Goal: Transaction & Acquisition: Purchase product/service

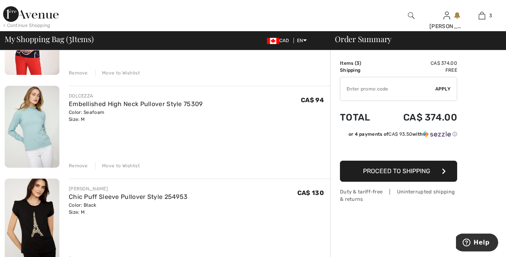
scroll to position [123, 0]
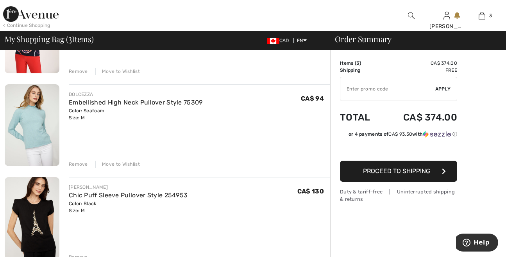
click at [107, 163] on div "Move to Wishlist" at bounding box center [117, 164] width 45 height 7
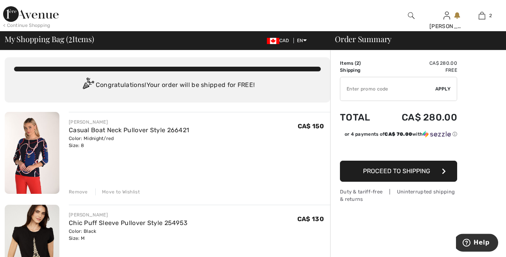
scroll to position [0, 0]
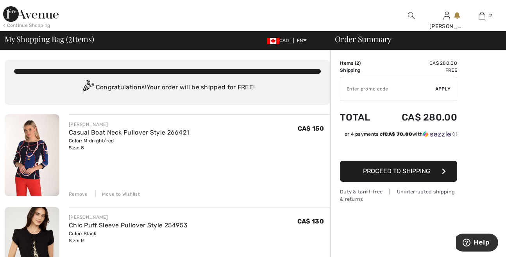
click at [401, 173] on span "Proceed to Shipping" at bounding box center [396, 171] width 67 height 7
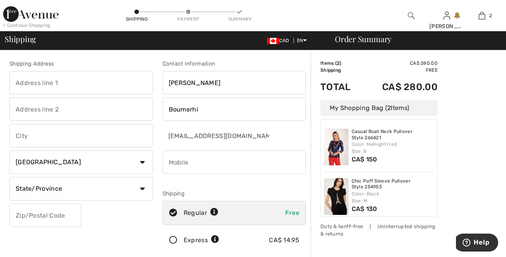
click at [53, 84] on input "text" at bounding box center [81, 82] width 144 height 23
type input "[STREET_ADDRESS][PERSON_NAME]"
click at [32, 139] on input "text" at bounding box center [81, 135] width 144 height 23
type input "Montreal Nord"
click at [9, 177] on select "State/Province Alberta British Columbia Manitoba New Brunswick Newfoundland and…" at bounding box center [81, 188] width 144 height 23
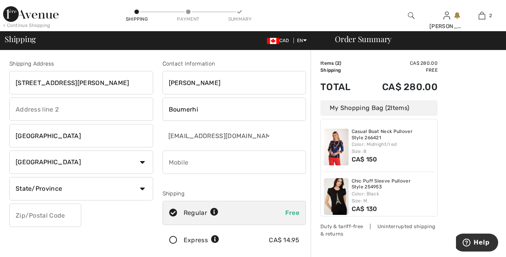
select select "QC"
click option "Quebec" at bounding box center [0, 0] width 0 height 0
click at [35, 220] on input "text" at bounding box center [45, 215] width 72 height 23
type input "H1G1E3"
click at [185, 163] on input "phone" at bounding box center [234, 162] width 144 height 23
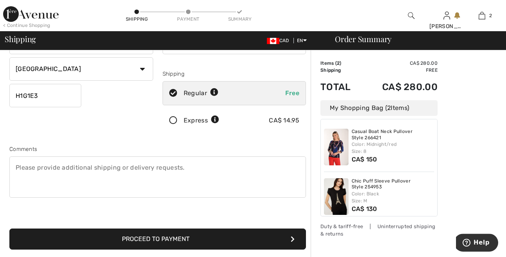
scroll to position [205, 0]
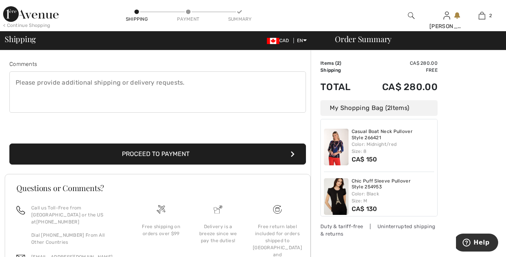
type input "5149418158"
click at [186, 152] on button "Proceed to Payment" at bounding box center [157, 154] width 296 height 21
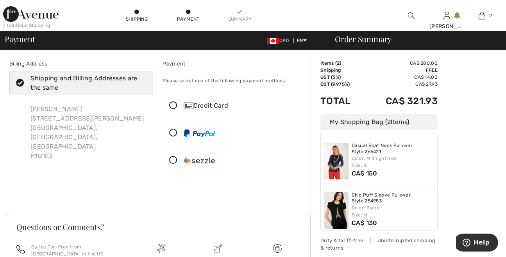
click at [209, 106] on div "Credit Card" at bounding box center [242, 105] width 117 height 9
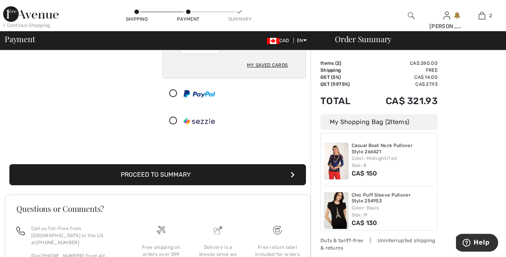
scroll to position [82, 0]
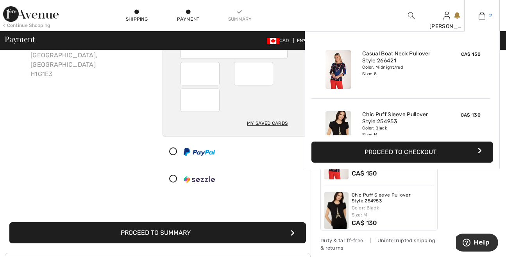
click at [483, 13] on img at bounding box center [481, 15] width 7 height 9
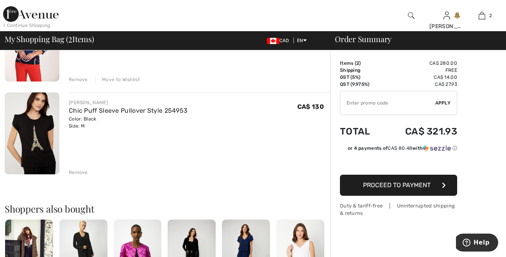
scroll to position [123, 0]
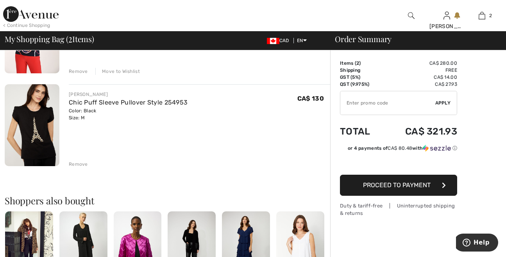
click at [73, 164] on div "Remove" at bounding box center [78, 164] width 19 height 7
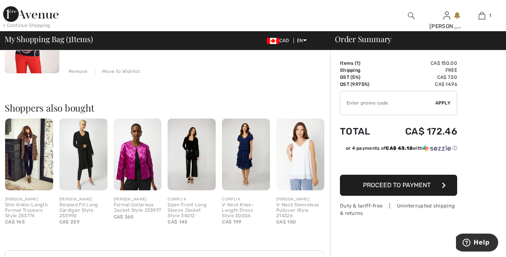
click at [391, 182] on span "Proceed to Payment" at bounding box center [397, 185] width 68 height 7
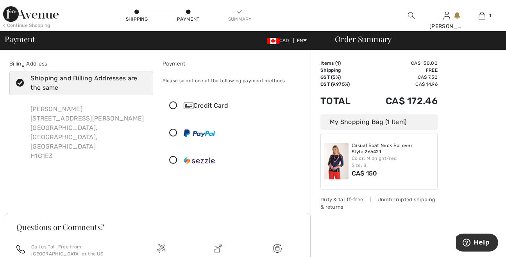
click at [200, 107] on div "Credit Card" at bounding box center [242, 105] width 117 height 9
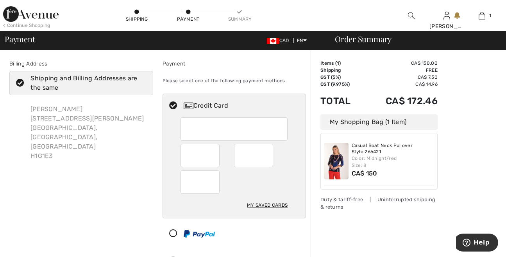
click at [167, 168] on div "My Saved Cards" at bounding box center [234, 168] width 143 height 101
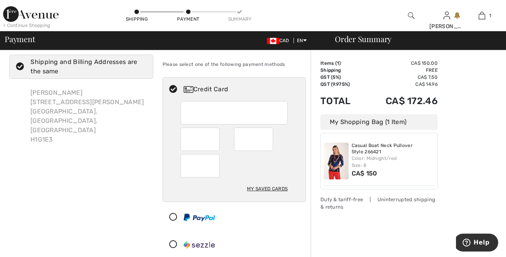
scroll to position [164, 0]
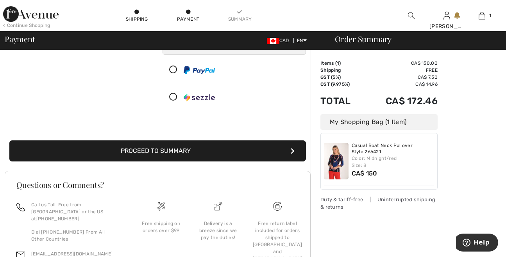
click at [164, 146] on button "Proceed to Summary" at bounding box center [157, 151] width 296 height 21
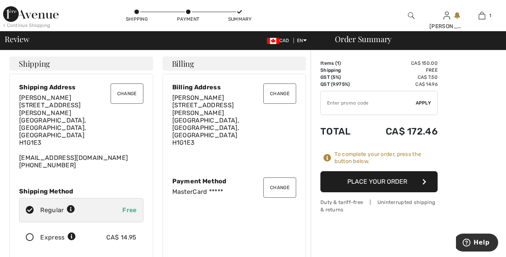
click at [369, 184] on button "Place Your Order" at bounding box center [378, 181] width 117 height 21
